Goal: Task Accomplishment & Management: Use online tool/utility

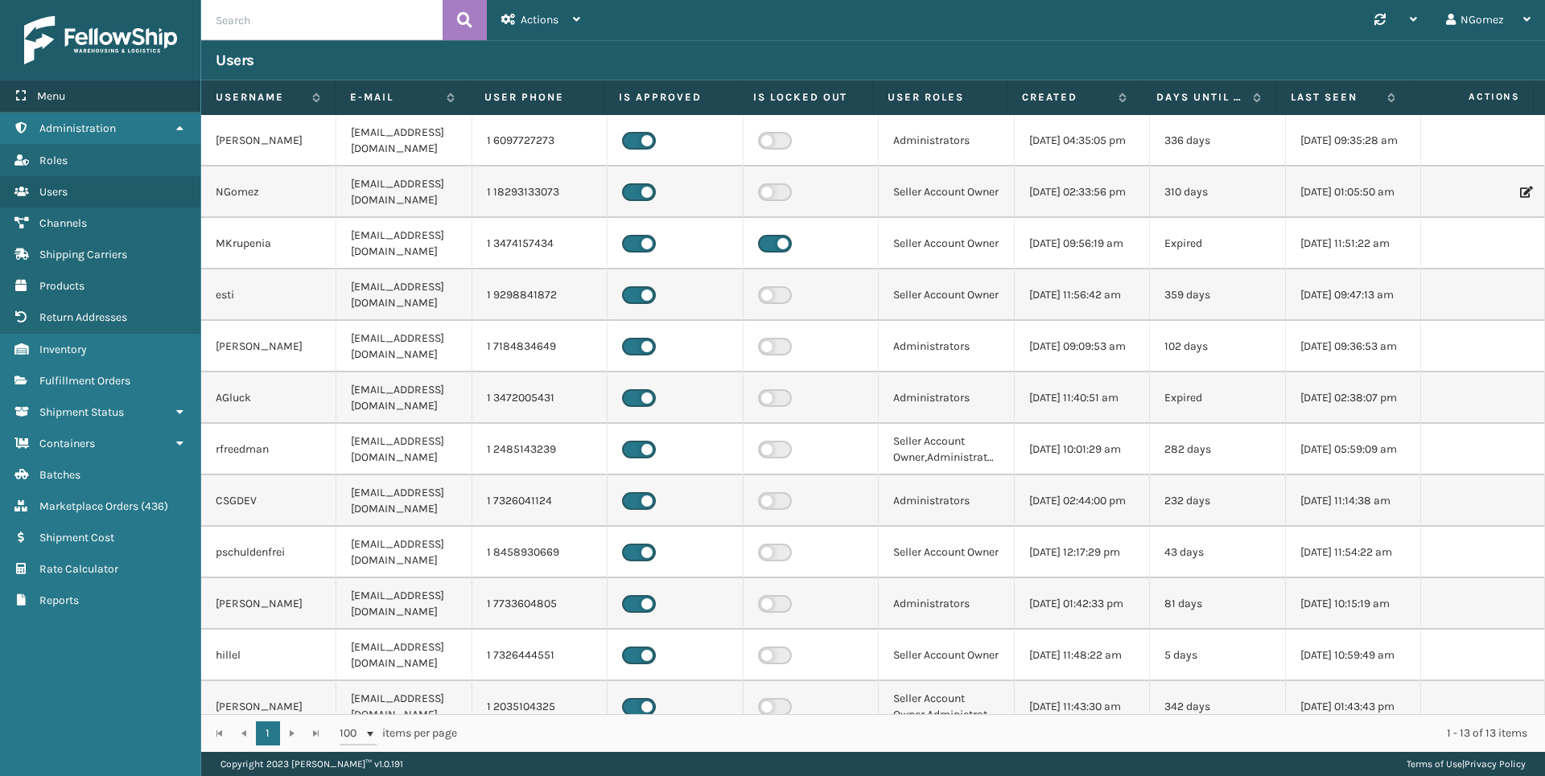
click at [105, 107] on div "Menu" at bounding box center [100, 96] width 200 height 32
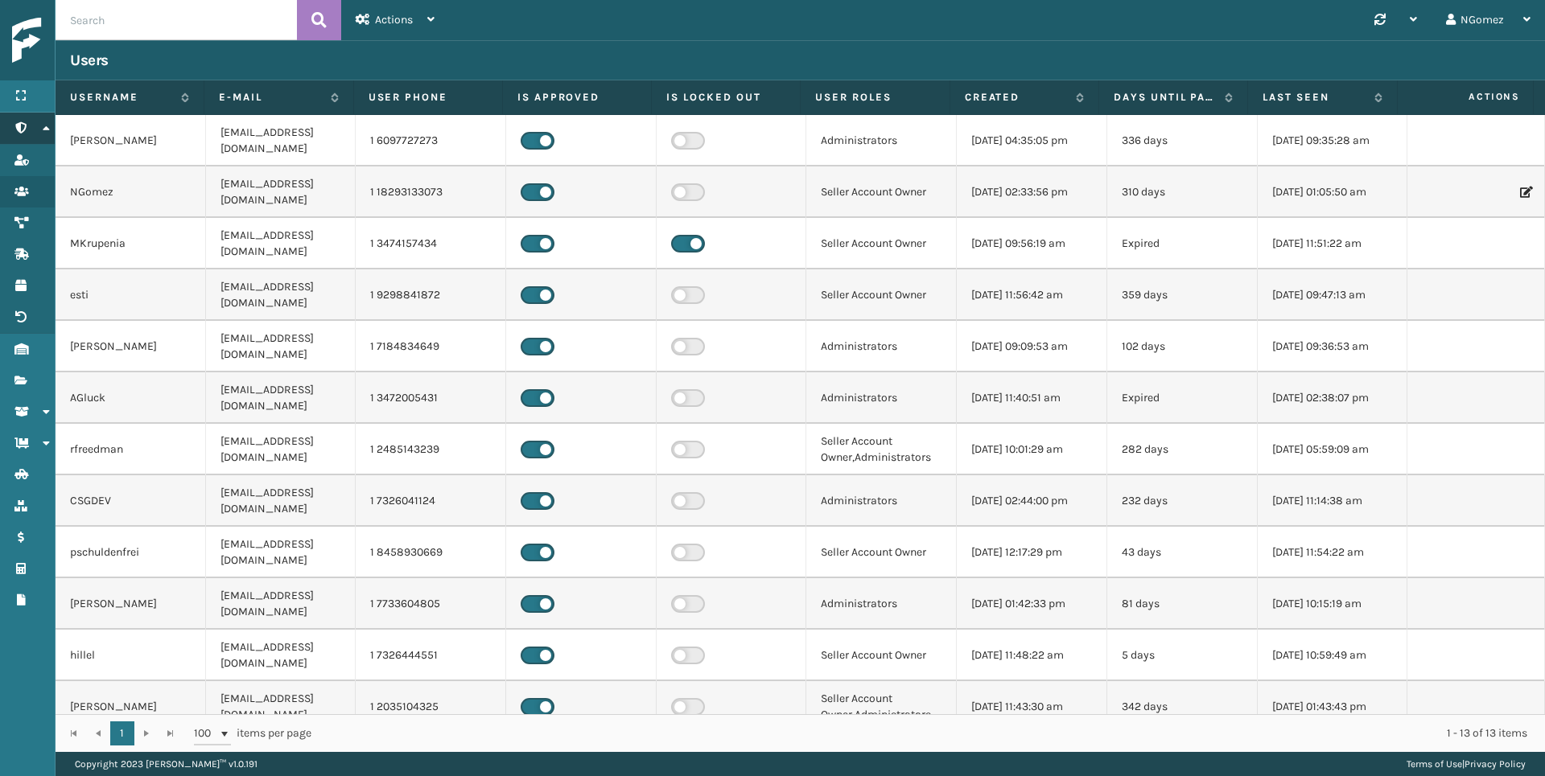
click at [26, 117] on link "Administration" at bounding box center [27, 128] width 55 height 31
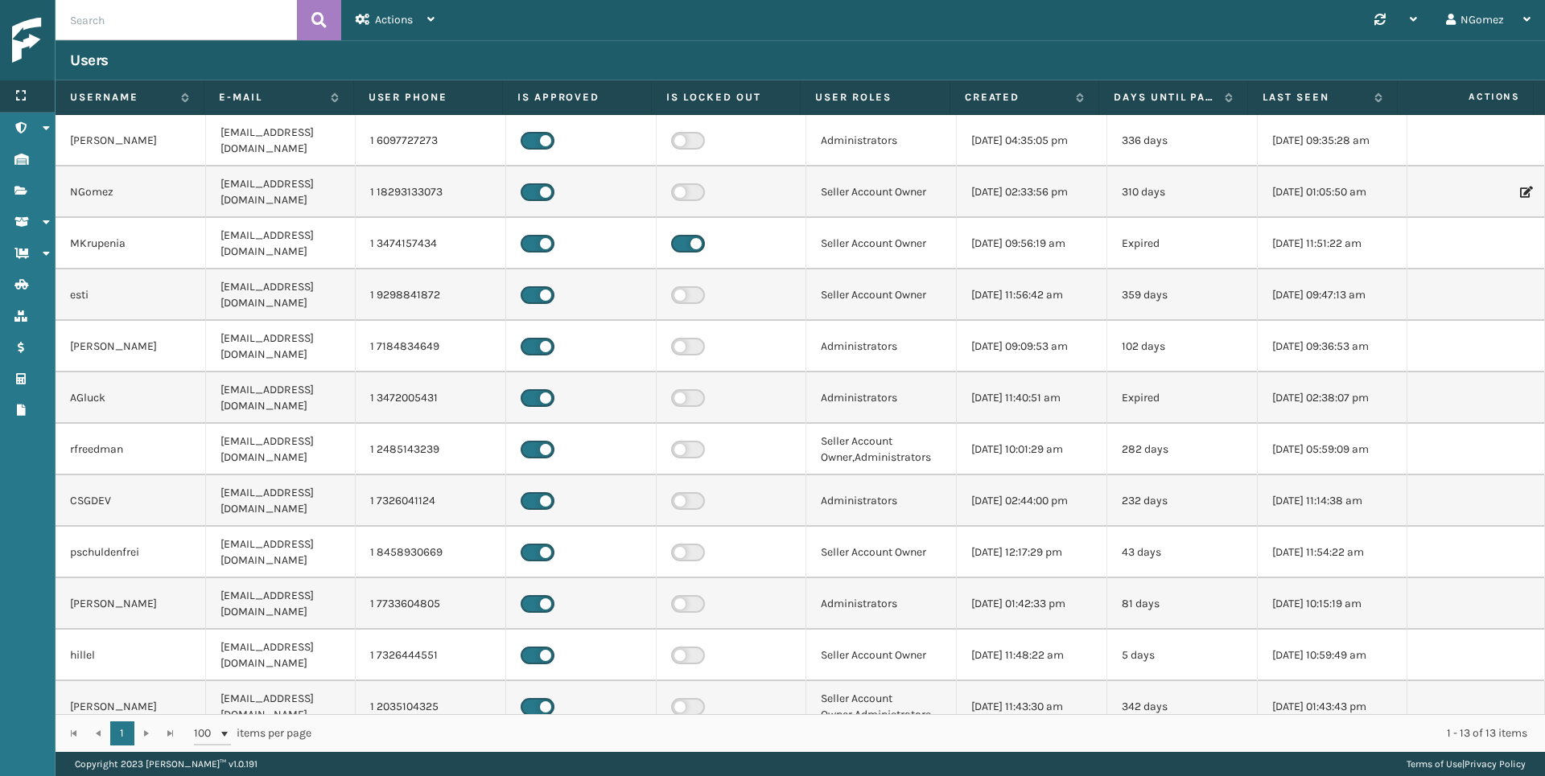
click at [43, 94] on div "Menu" at bounding box center [27, 96] width 55 height 32
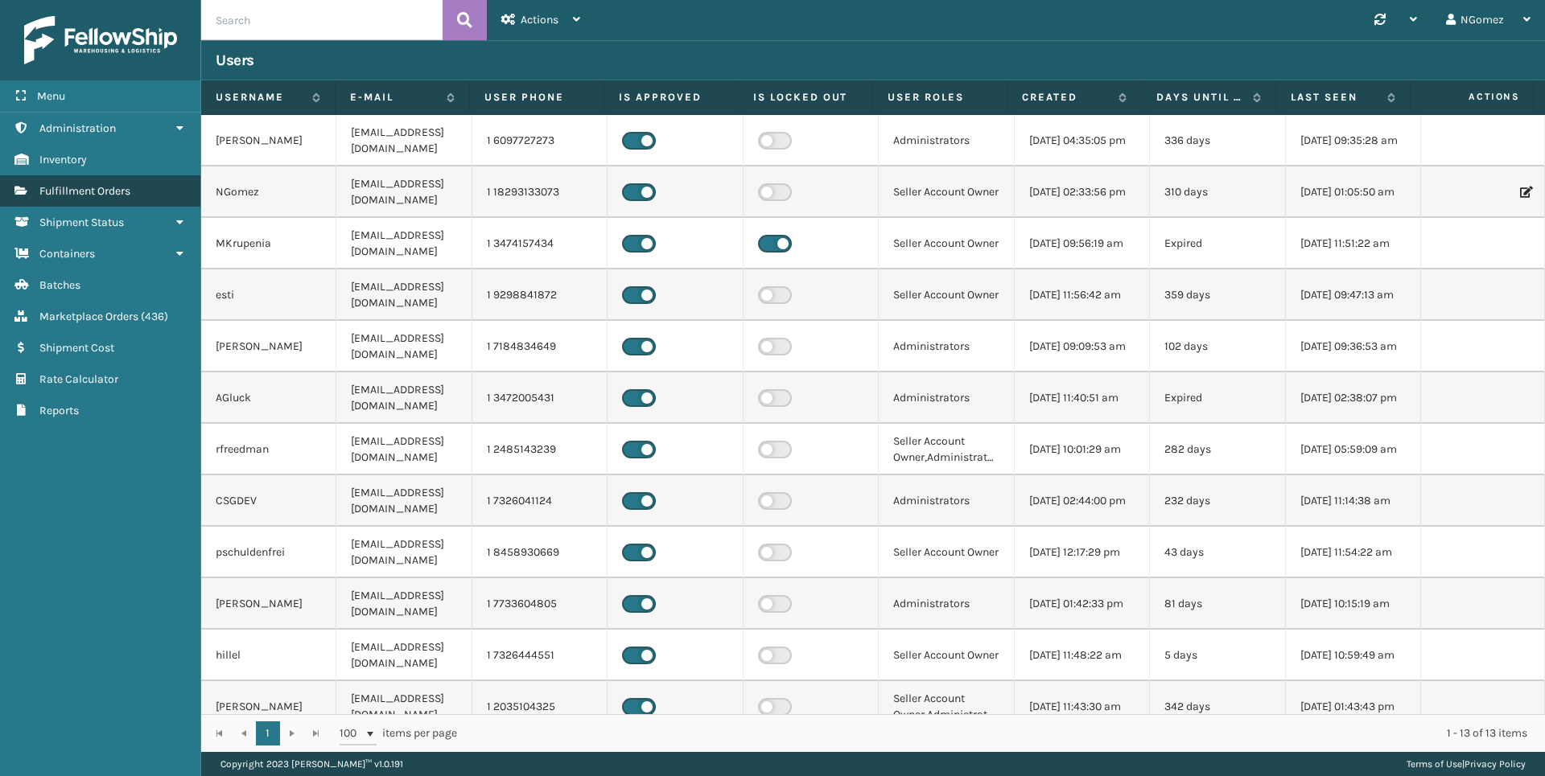
click at [101, 194] on span "Fulfillment Orders" at bounding box center [84, 191] width 91 height 14
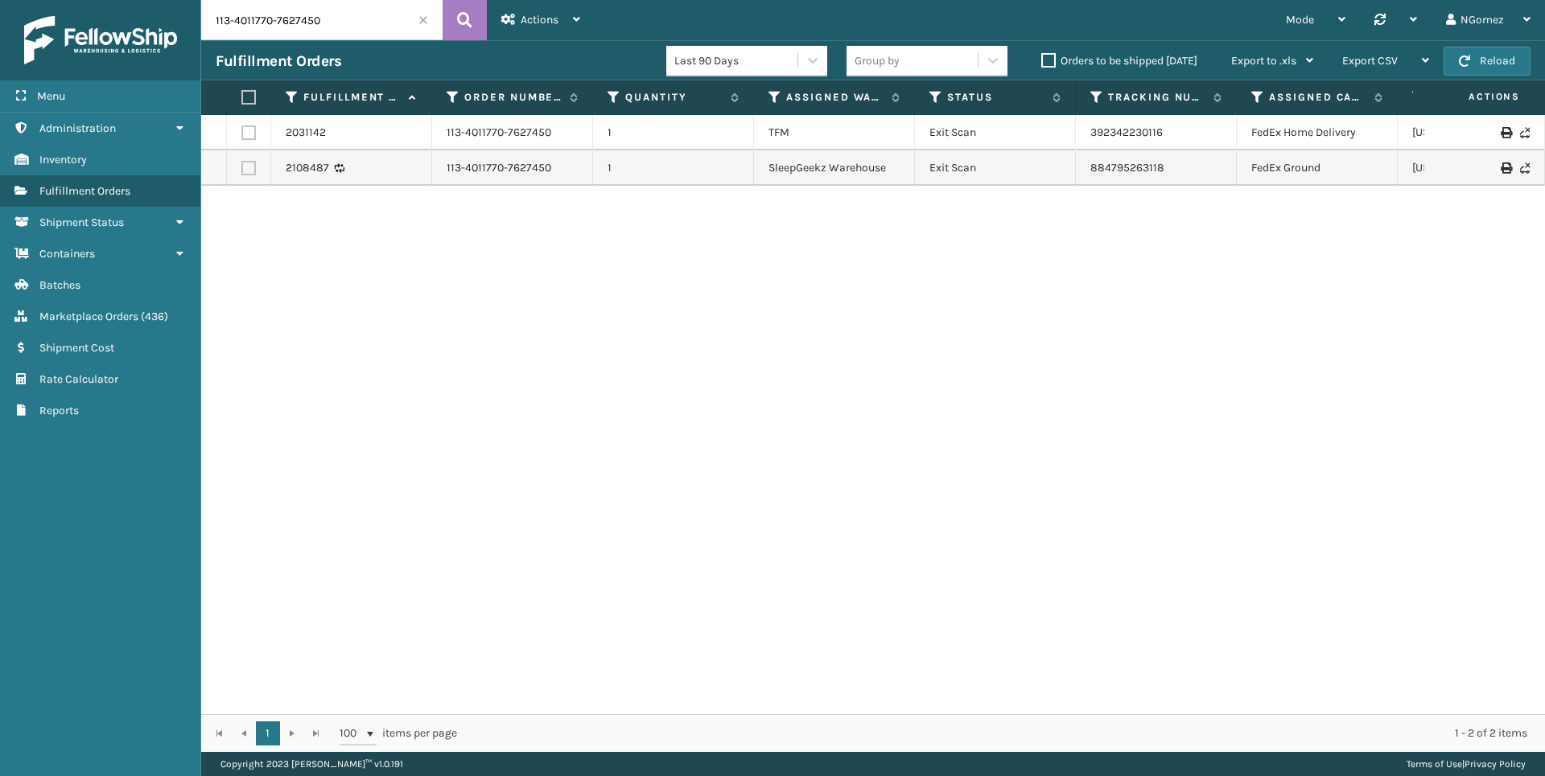
click at [312, 28] on input "113-4011770-7627450" at bounding box center [321, 20] width 241 height 40
paste input "3898"
type input "3898"
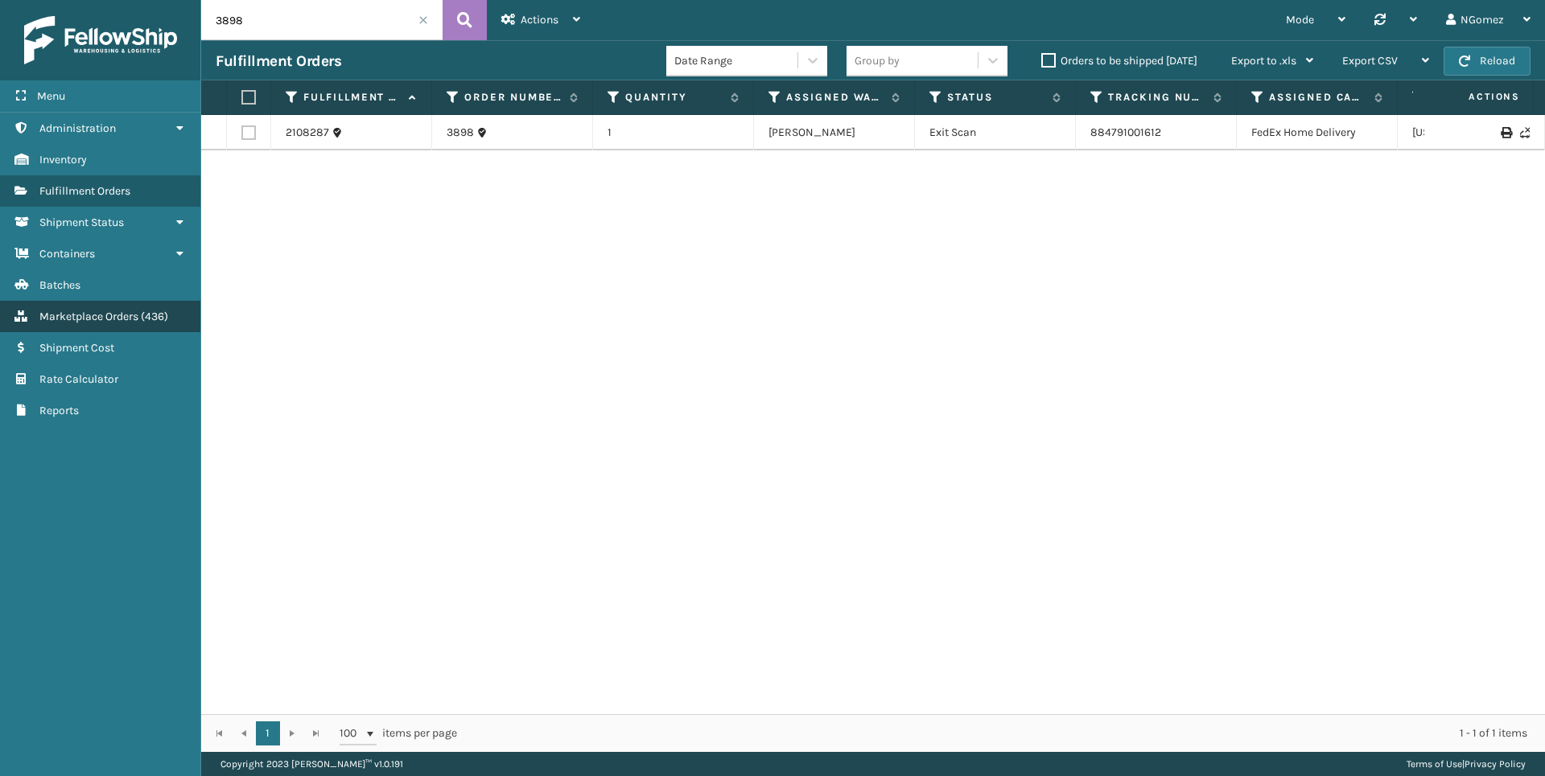
click at [105, 317] on span "Marketplace Orders" at bounding box center [88, 317] width 99 height 14
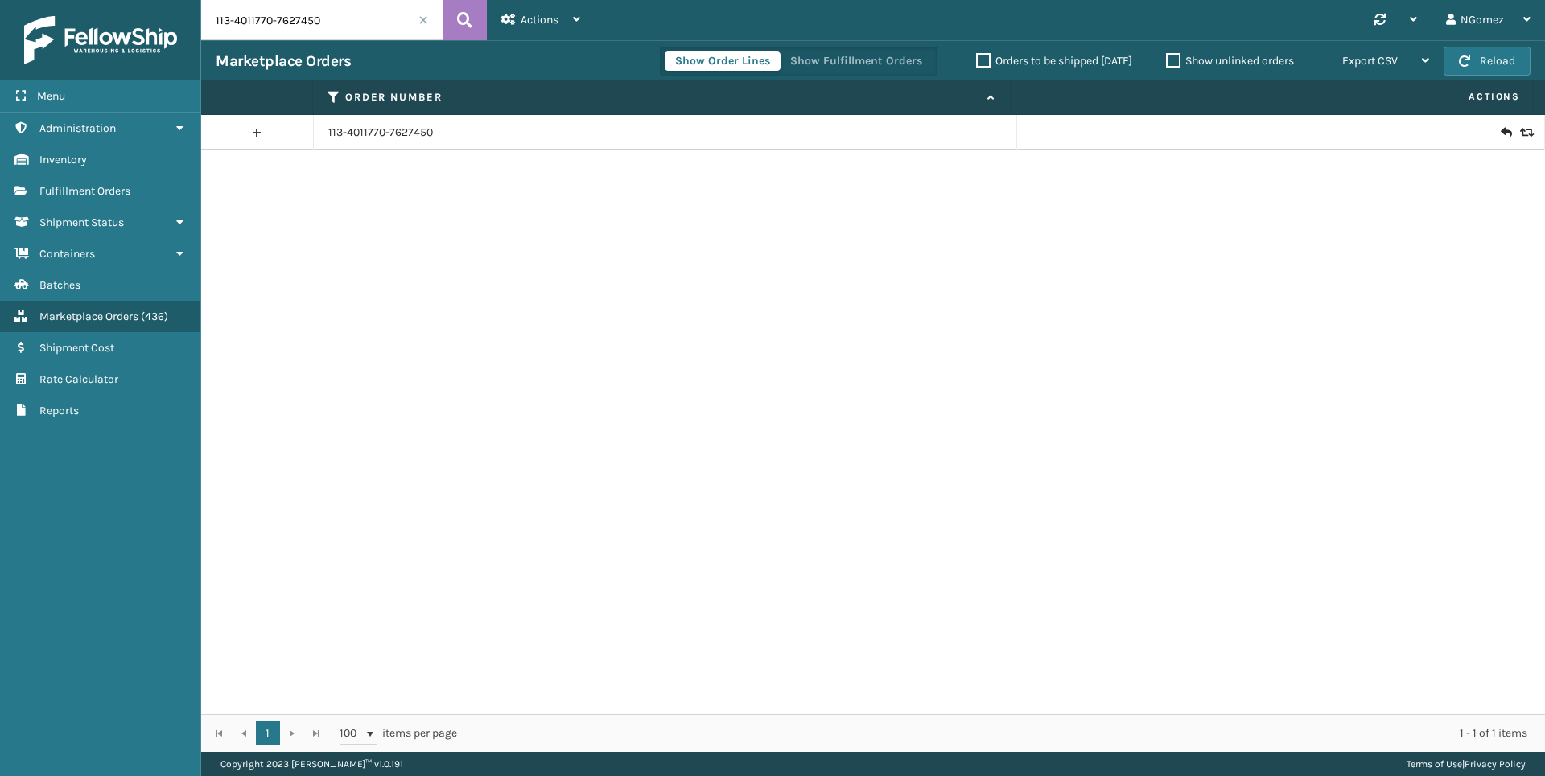
click at [335, 21] on input "113-4011770-7627450" at bounding box center [321, 20] width 241 height 40
paste input "4-2655654-5265863"
type input "114-2655654-5265863"
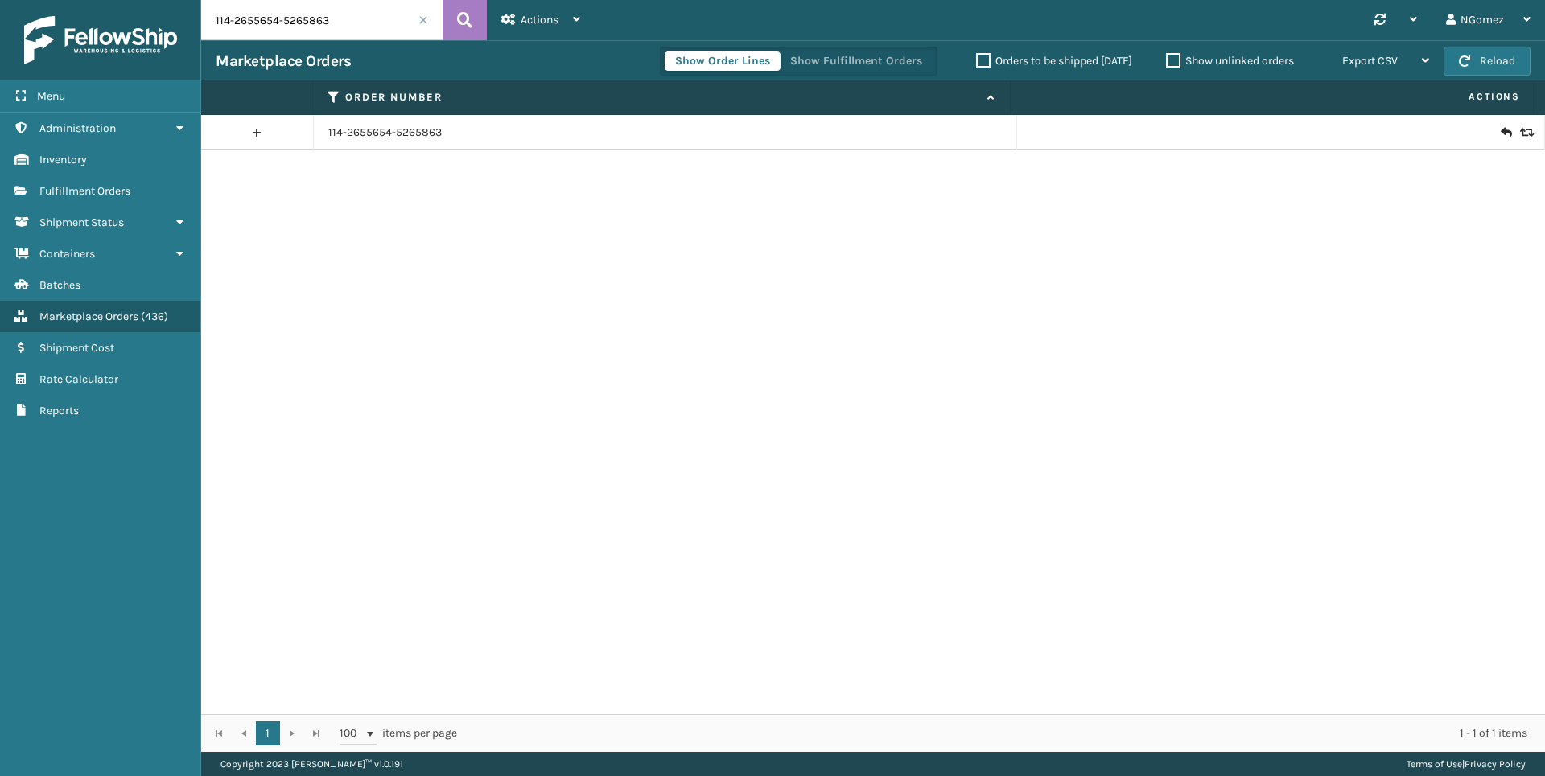
click at [1488, 132] on div at bounding box center [1280, 133] width 498 height 16
click at [1500, 134] on icon at bounding box center [1505, 133] width 10 height 16
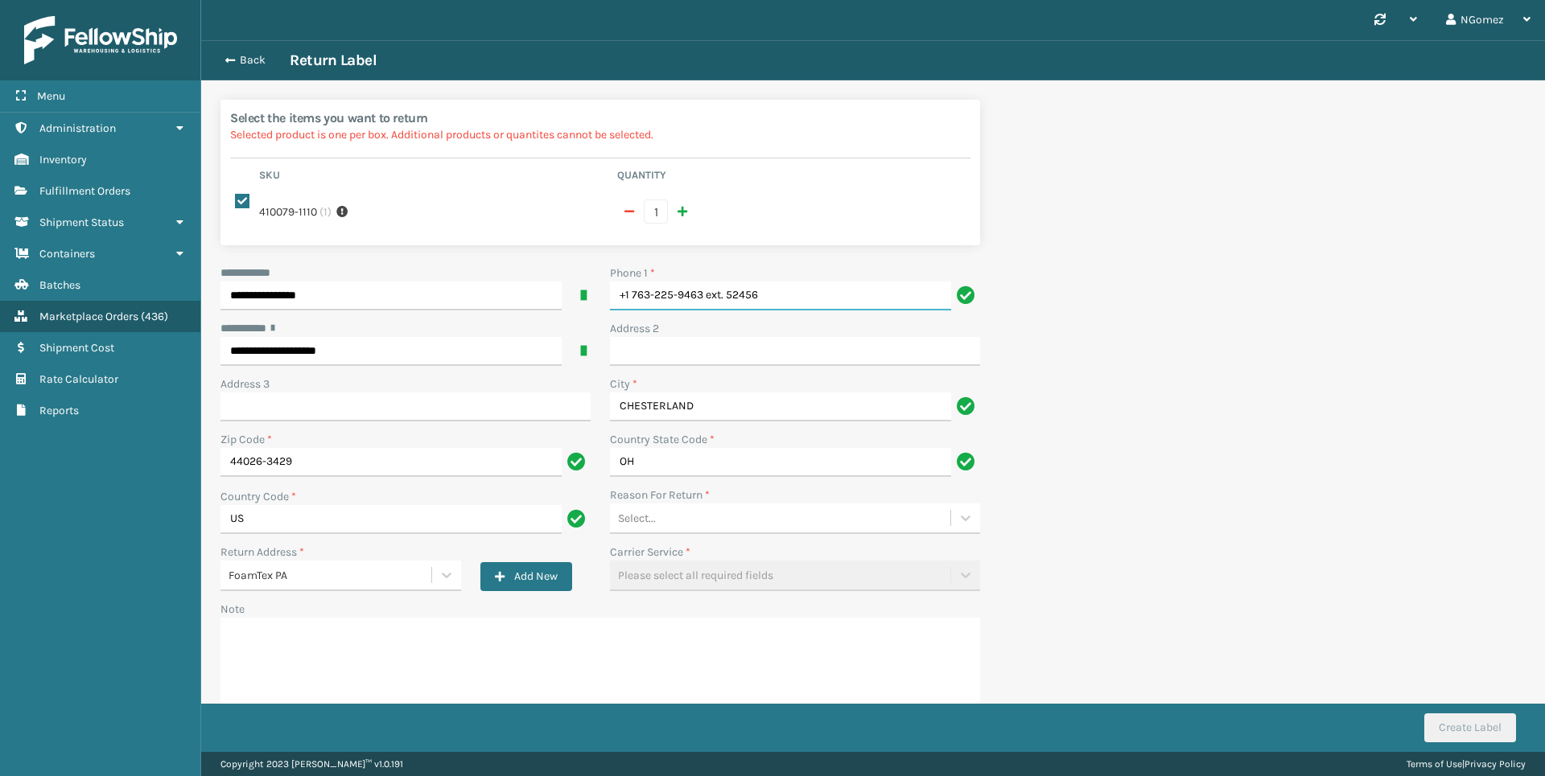
drag, startPoint x: 822, startPoint y: 274, endPoint x: 703, endPoint y: 281, distance: 119.2
click at [703, 282] on input "+1 763-225-9463 ext. 52456" at bounding box center [780, 296] width 341 height 29
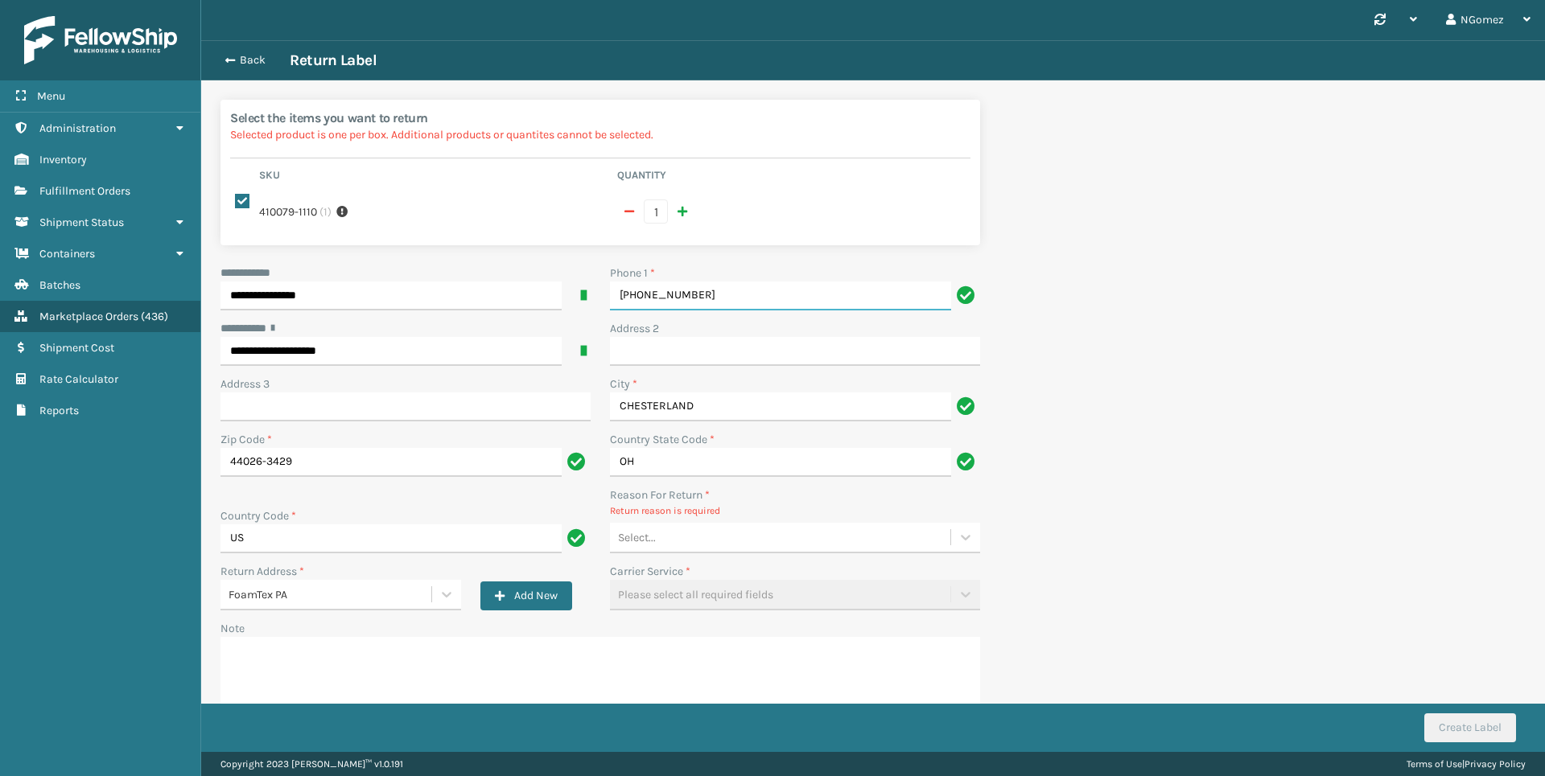
type input "[PHONE_NUMBER]"
click at [675, 531] on div "Select..." at bounding box center [780, 538] width 340 height 27
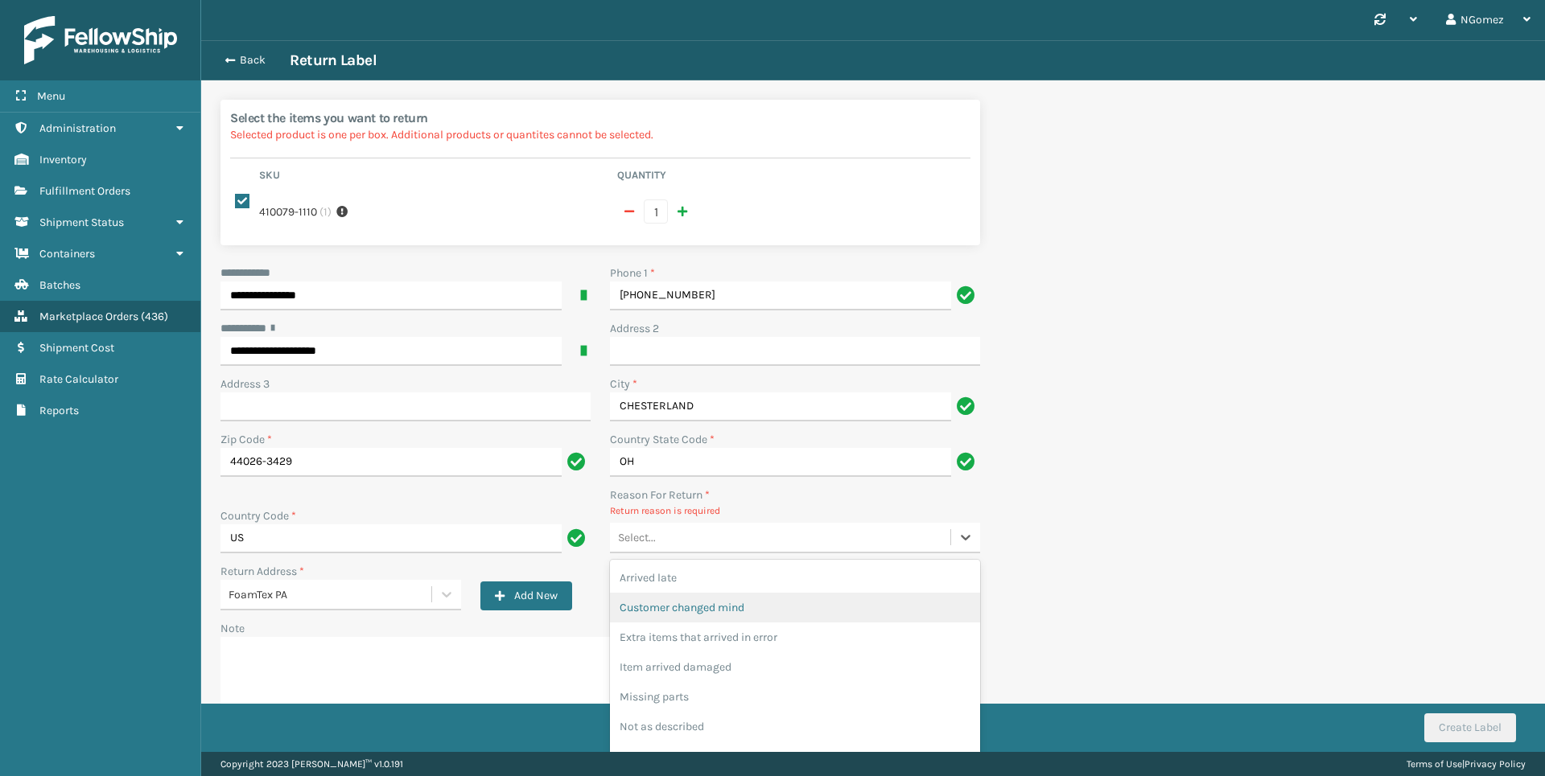
click at [747, 594] on div "Customer changed mind" at bounding box center [795, 608] width 370 height 30
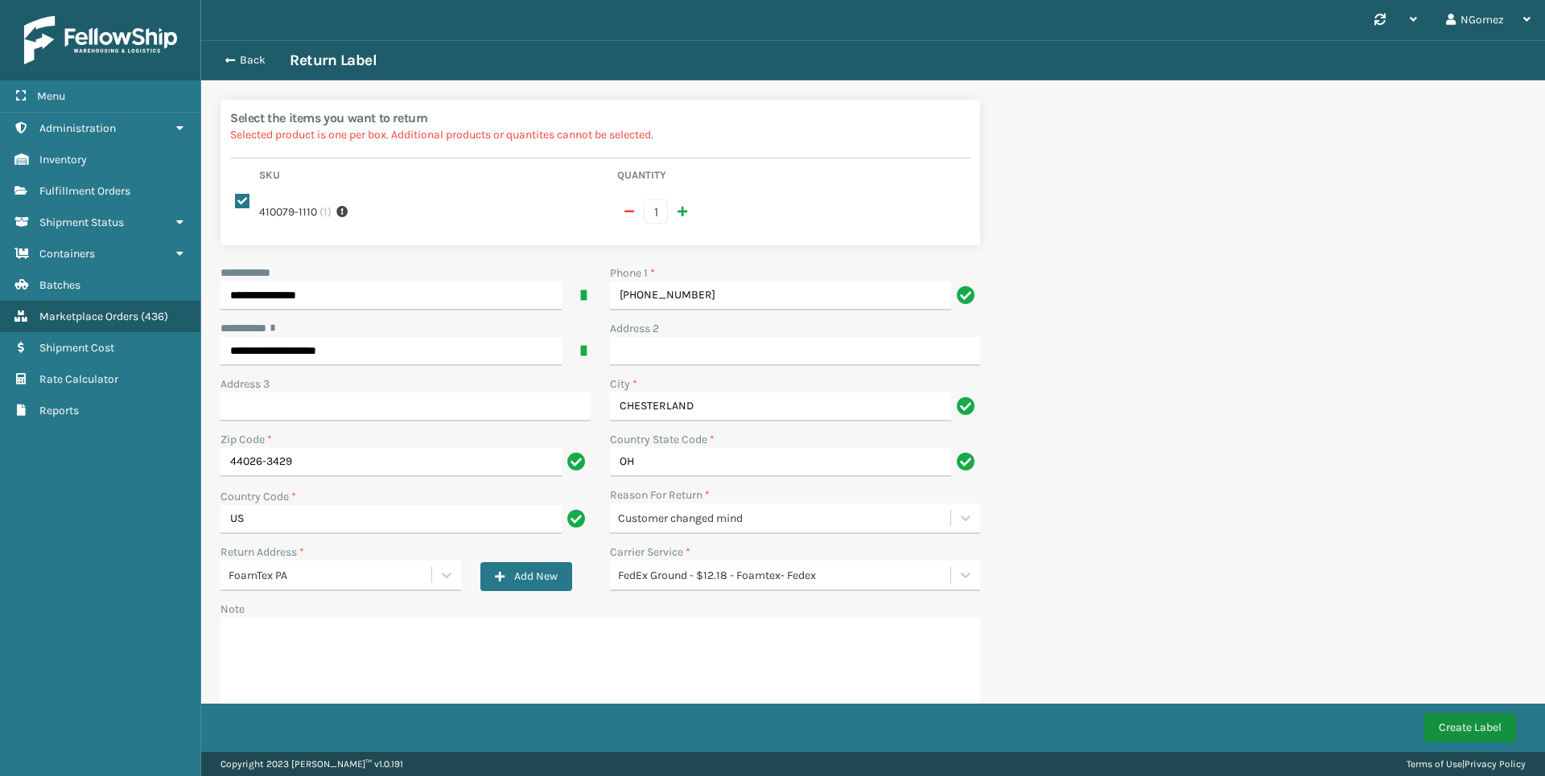
click at [1492, 722] on button "Create Label" at bounding box center [1470, 728] width 92 height 29
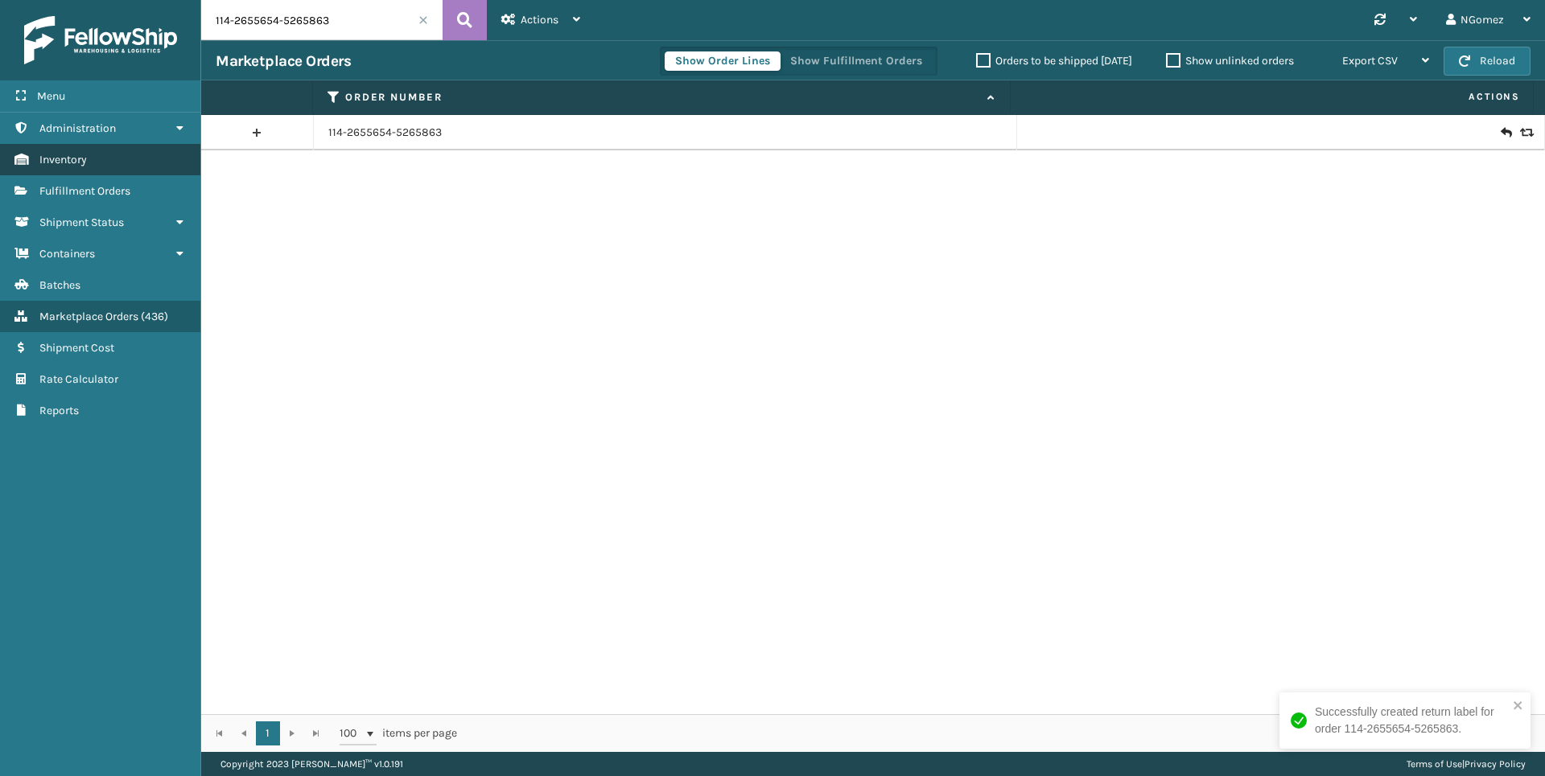
drag, startPoint x: 127, startPoint y: 192, endPoint x: 142, endPoint y: 169, distance: 27.9
click at [127, 192] on span "Fulfillment Orders" at bounding box center [84, 191] width 91 height 14
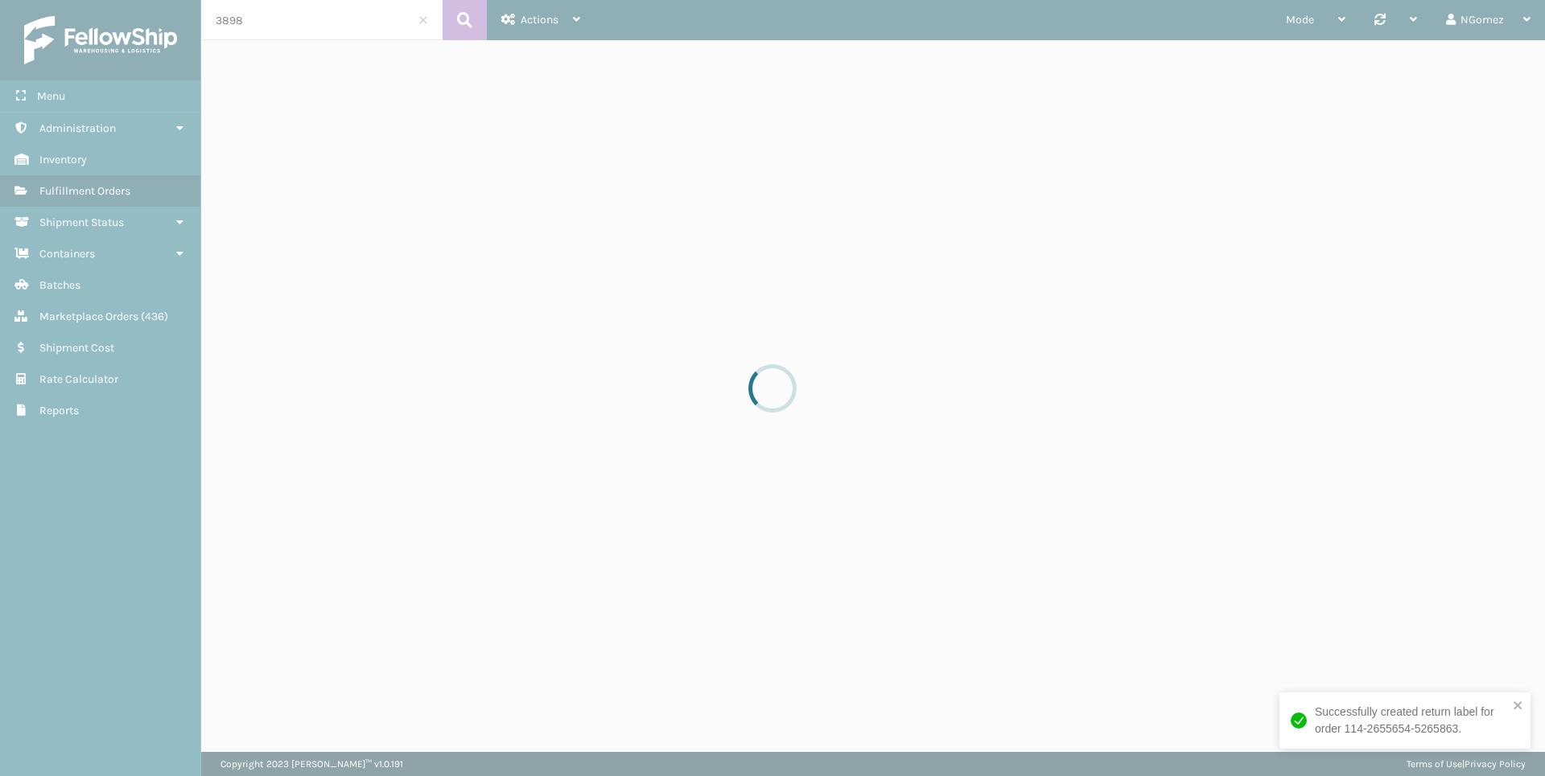
click at [303, 19] on div at bounding box center [772, 388] width 1545 height 776
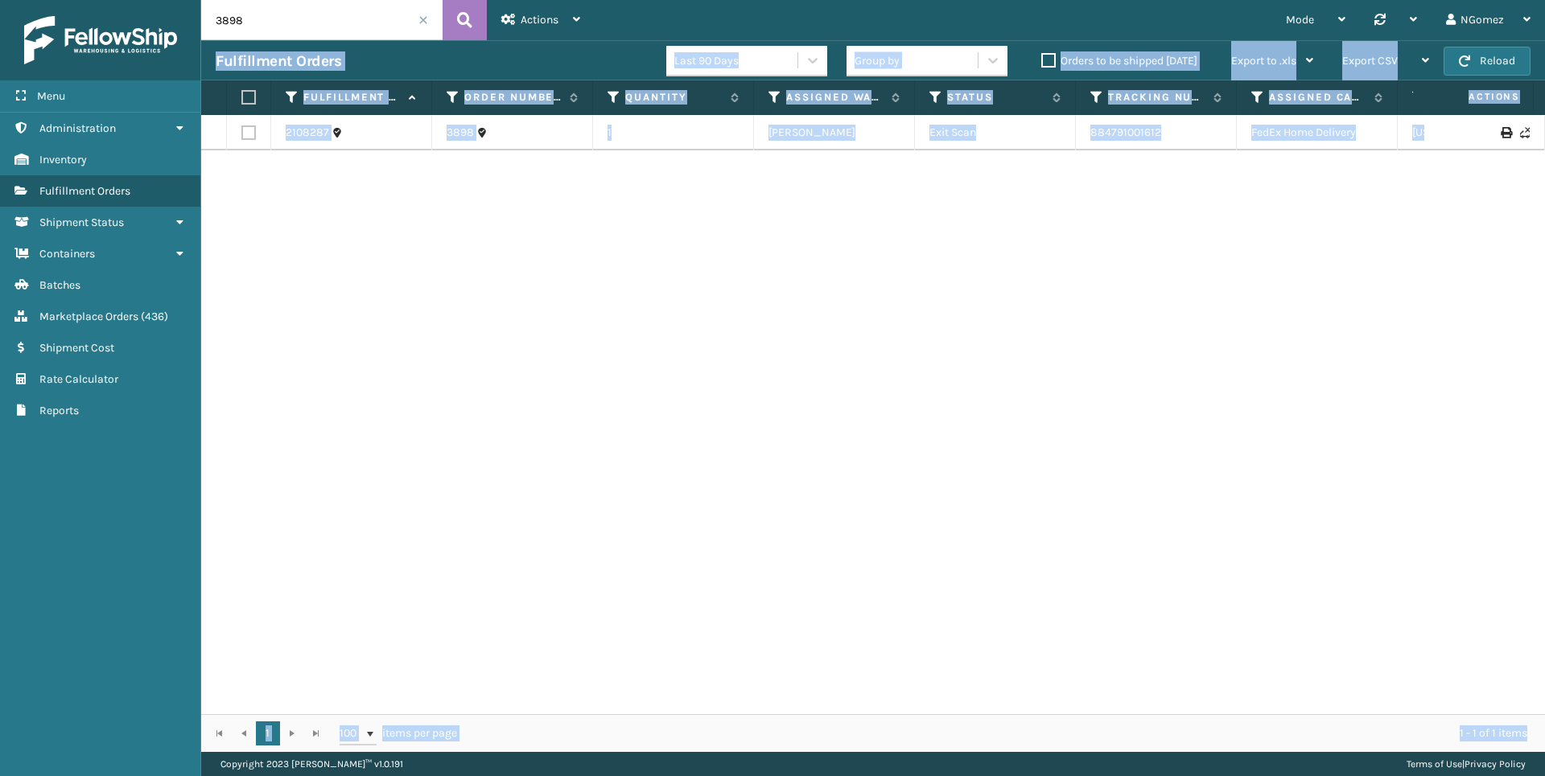
click at [847, 245] on div "2108287 3898 1 [PERSON_NAME] Exit Scan 884791001612 FedEx Home Delivery [US_STA…" at bounding box center [873, 414] width 1344 height 599
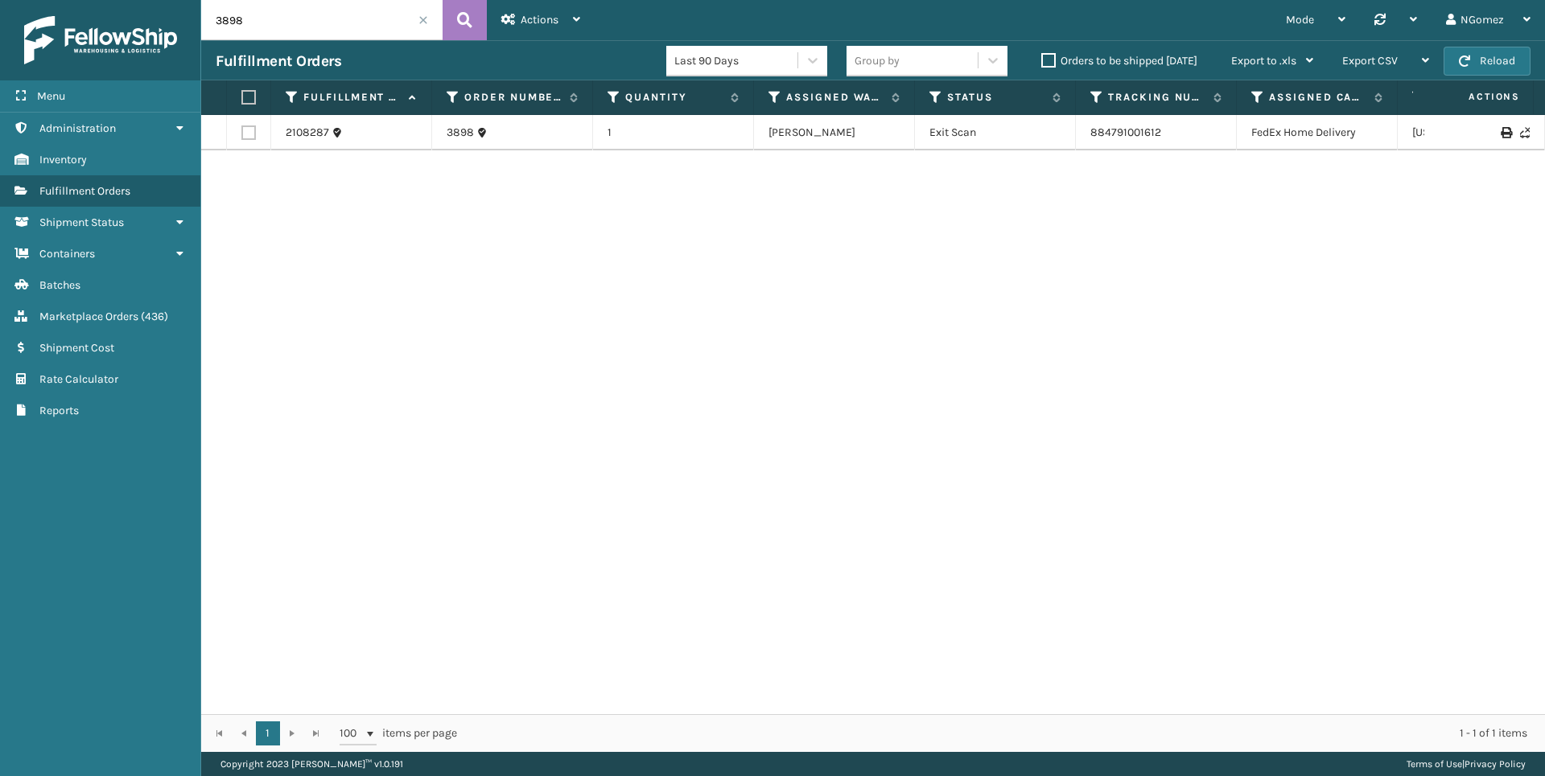
click at [278, 34] on input "3898" at bounding box center [321, 20] width 241 height 40
paste input "111-5143240-5525010"
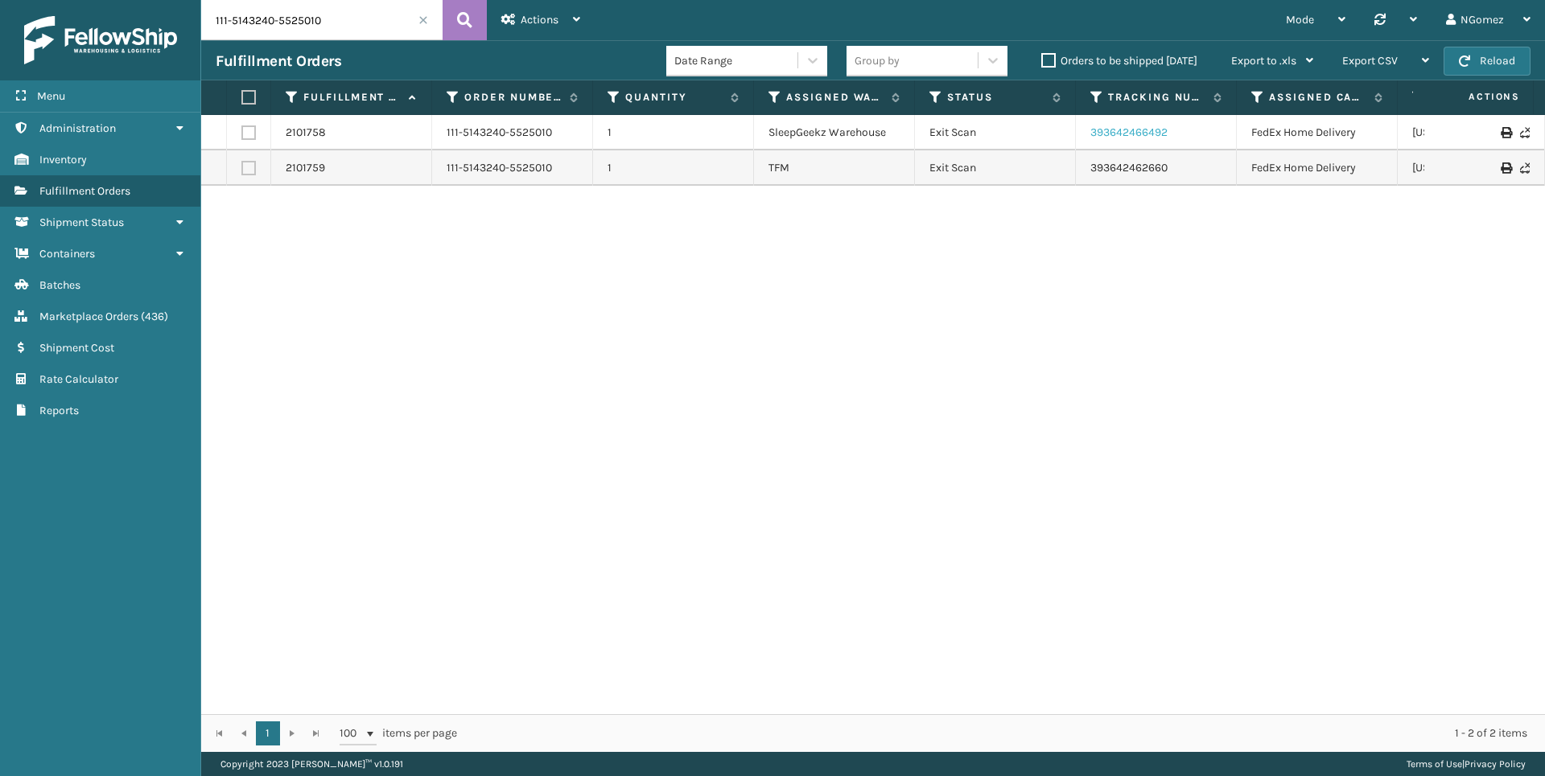
click at [1125, 131] on link "393642466492" at bounding box center [1128, 133] width 77 height 14
click at [1109, 162] on link "393642462660" at bounding box center [1128, 168] width 77 height 14
click at [274, 31] on input "111-5143240-5525010" at bounding box center [321, 20] width 241 height 40
click at [274, 27] on input "111-5143240-5525010" at bounding box center [321, 20] width 241 height 40
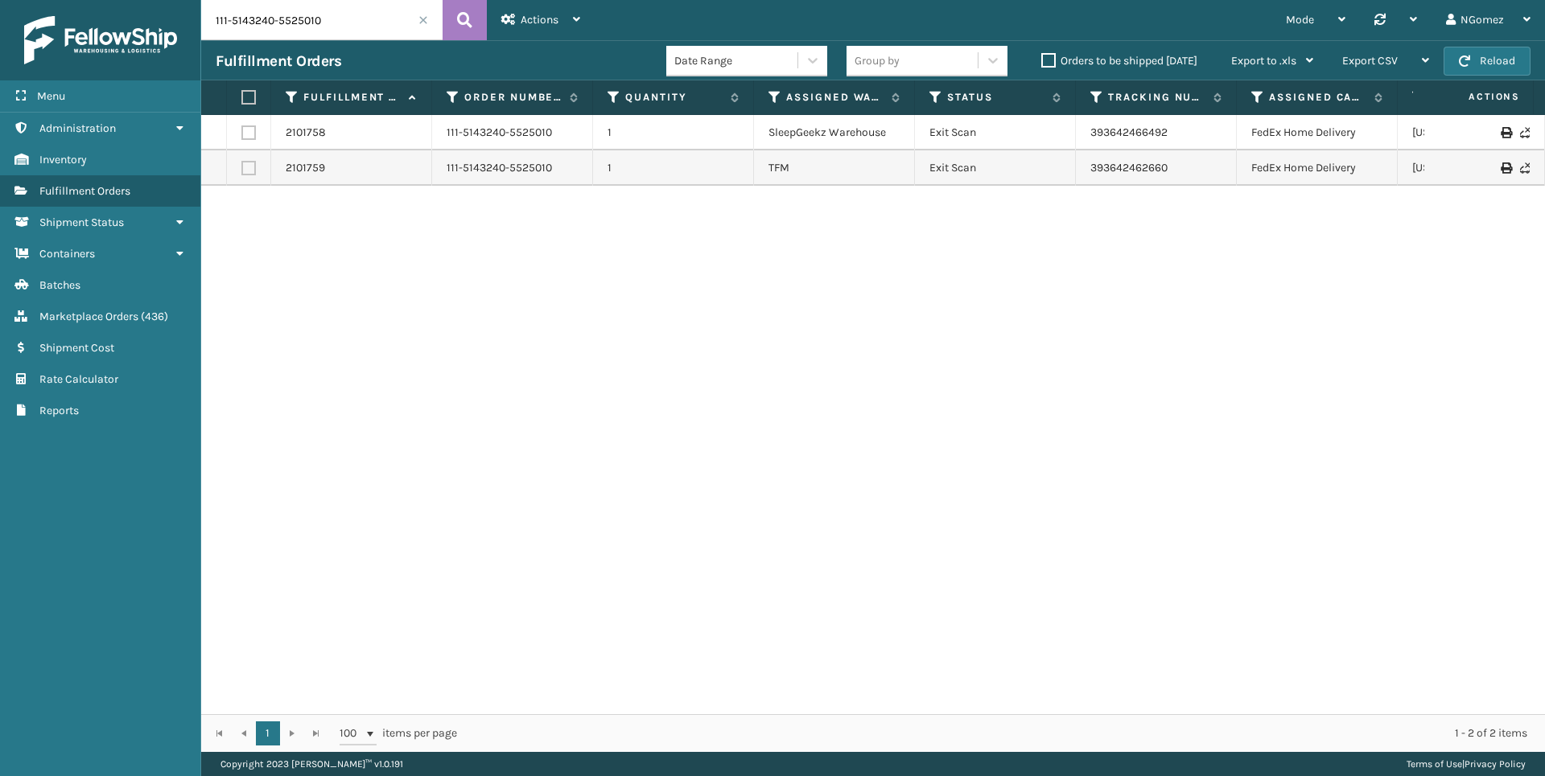
drag, startPoint x: 274, startPoint y: 27, endPoint x: 272, endPoint y: 19, distance: 8.4
click at [274, 27] on input "111-5143240-5525010" at bounding box center [321, 20] width 241 height 40
click at [272, 19] on input "111-5143240-5525010" at bounding box center [321, 20] width 241 height 40
paste input "112-0841350-4751440"
type input "111-5143240112-0841350-4751440-5525010"
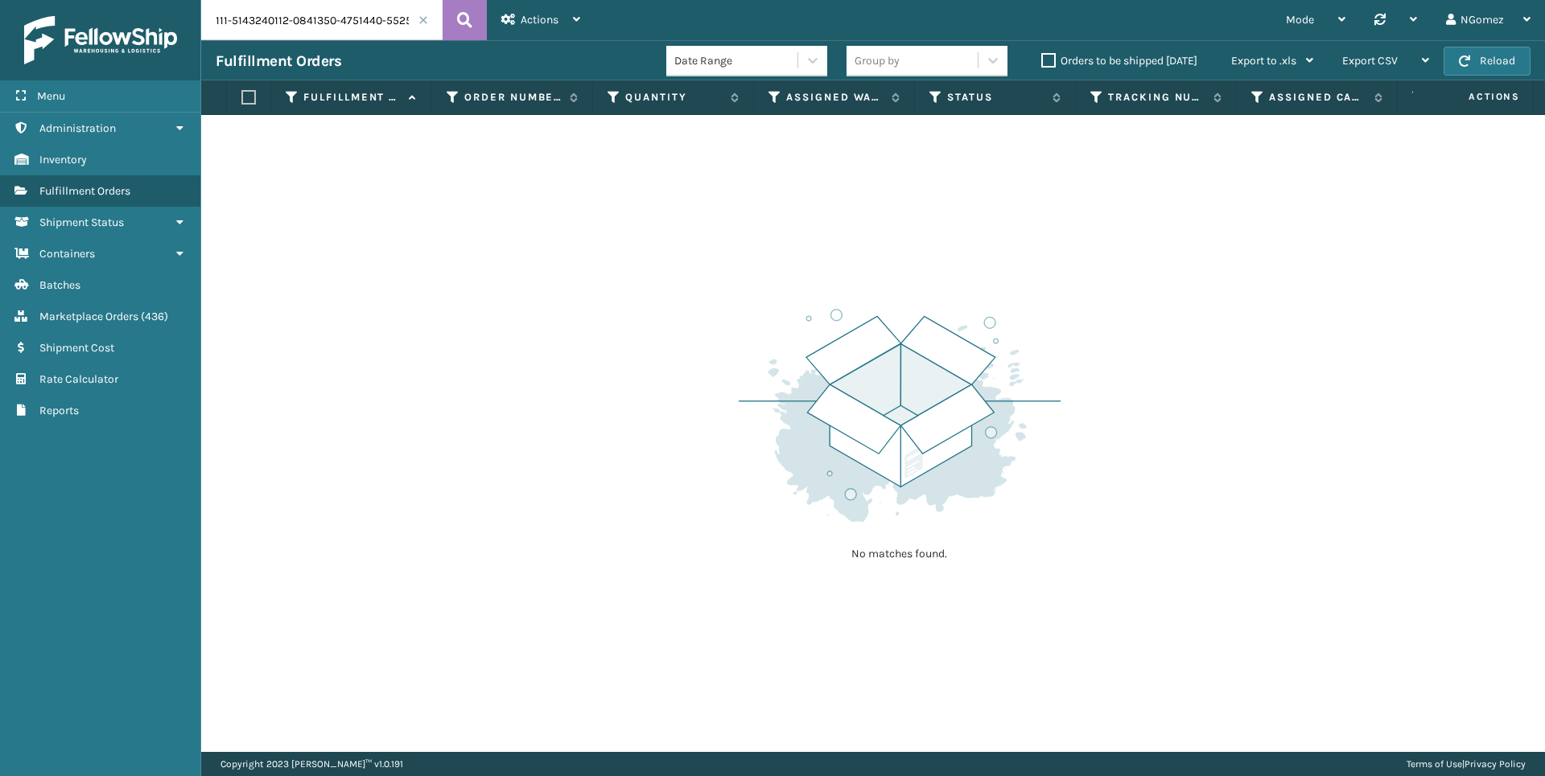
click at [426, 23] on span at bounding box center [423, 20] width 10 height 10
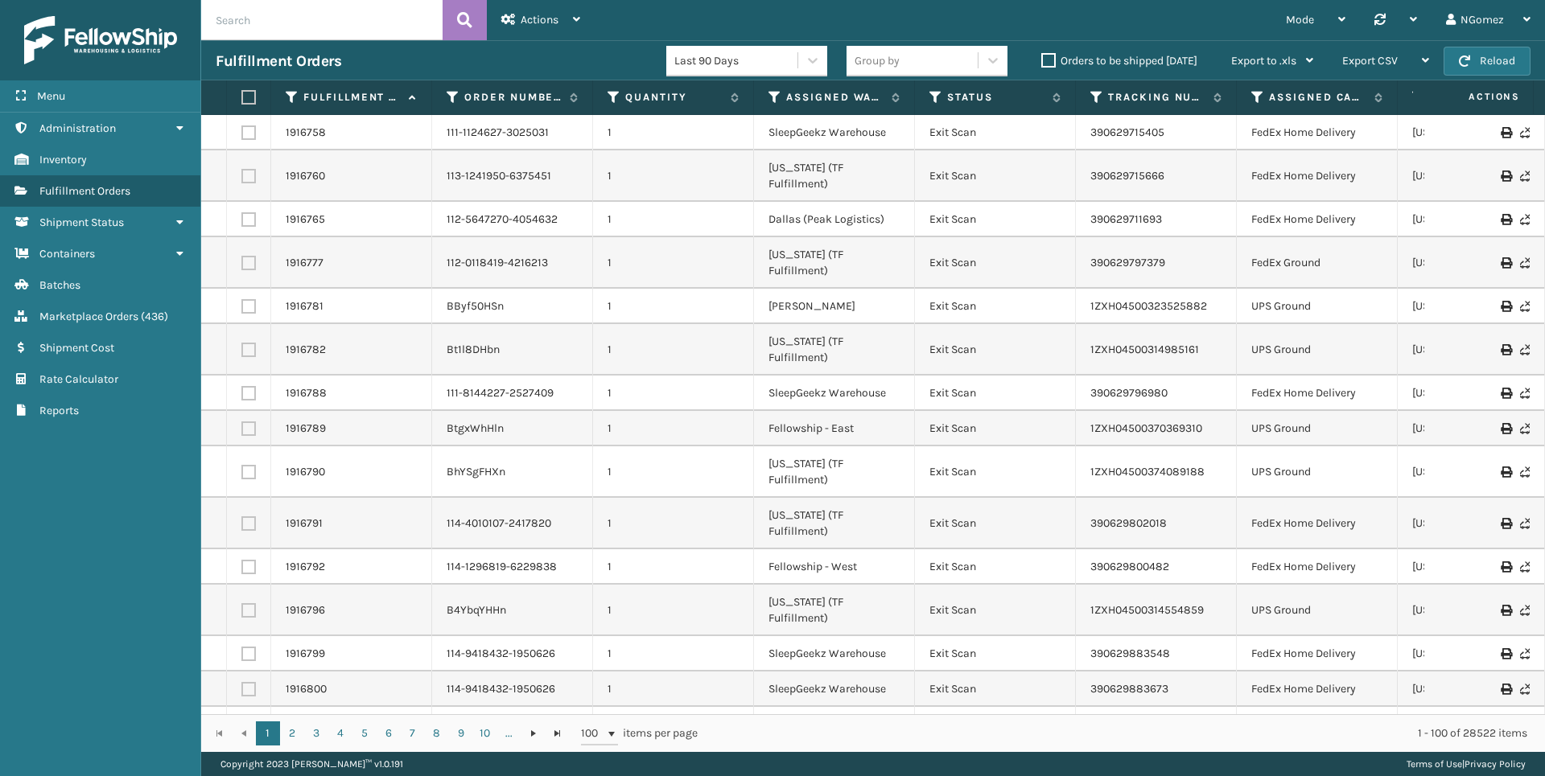
click at [316, 29] on input "text" at bounding box center [321, 20] width 241 height 40
paste input "112-0841350-4751440"
type input "112-0841350-4751440"
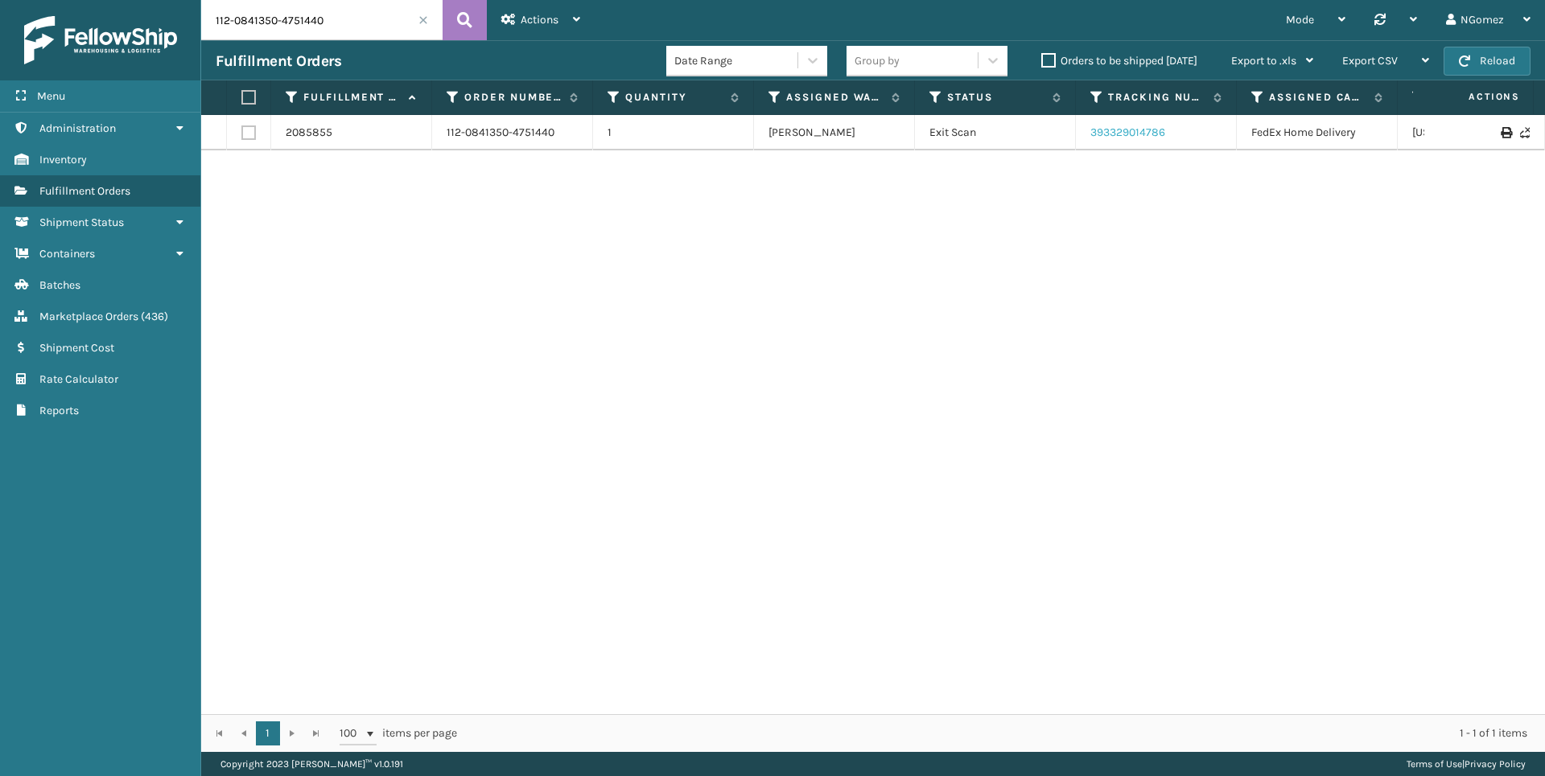
click at [1154, 133] on link "393329014786" at bounding box center [1127, 133] width 75 height 14
